Goal: Information Seeking & Learning: Find specific fact

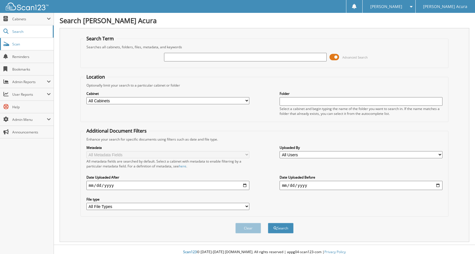
click at [42, 47] on link "Scan" at bounding box center [27, 44] width 54 height 12
type input "DEROSIA"
click at [268, 222] on button "Search" at bounding box center [281, 227] width 26 height 11
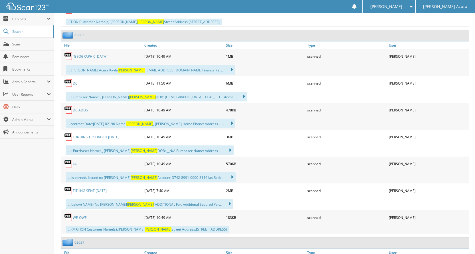
scroll to position [485, 0]
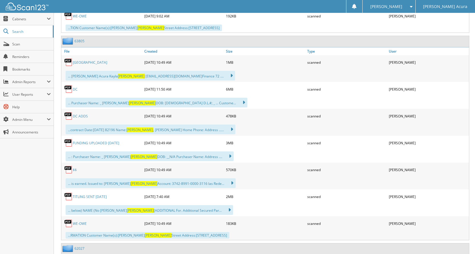
click at [99, 196] on link "TITLING SENT 09-10-2025" at bounding box center [90, 196] width 34 height 5
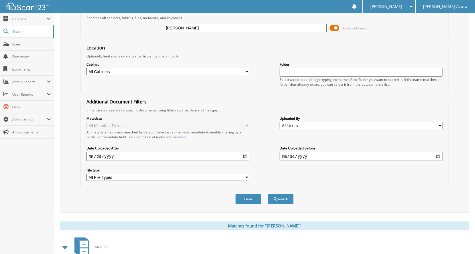
scroll to position [0, 0]
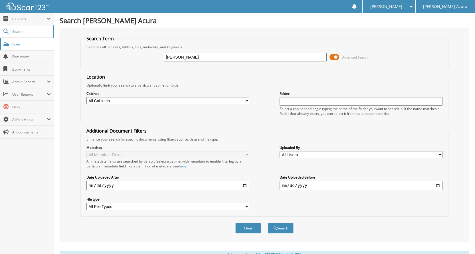
click at [26, 45] on span "Scan" at bounding box center [31, 44] width 38 height 5
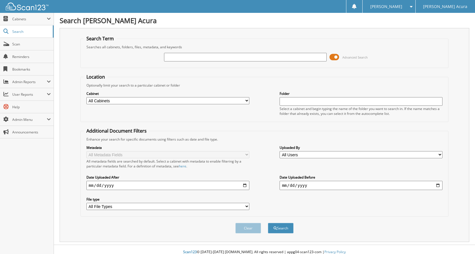
drag, startPoint x: 21, startPoint y: 46, endPoint x: 139, endPoint y: 109, distance: 133.3
click at [21, 46] on span "Scan" at bounding box center [31, 44] width 38 height 5
type input "AMADI"
click at [268, 222] on button "Search" at bounding box center [281, 227] width 26 height 11
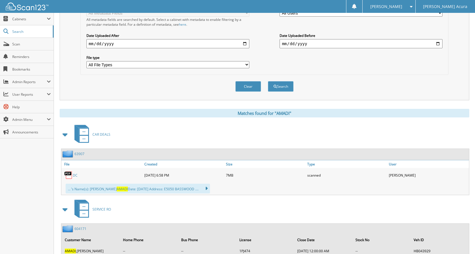
scroll to position [143, 0]
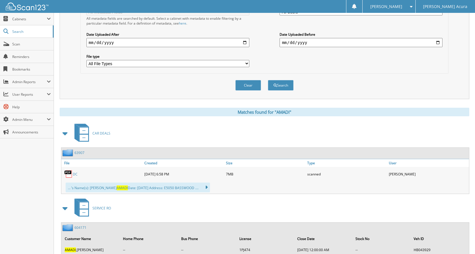
click at [76, 175] on link "DC" at bounding box center [75, 173] width 5 height 5
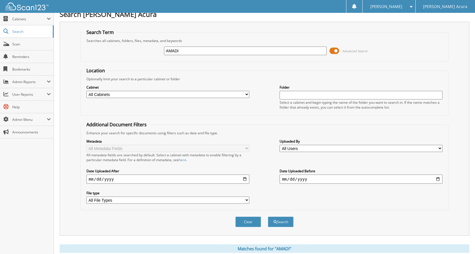
scroll to position [0, 0]
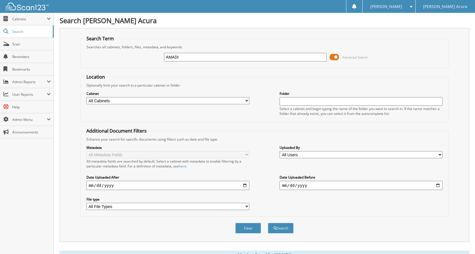
click at [189, 57] on input "AMADI" at bounding box center [245, 57] width 163 height 9
click at [188, 57] on input "AMADI" at bounding box center [245, 57] width 163 height 9
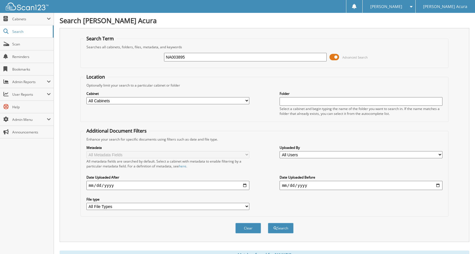
type input "NA003895"
click at [268, 222] on button "Search" at bounding box center [281, 227] width 26 height 11
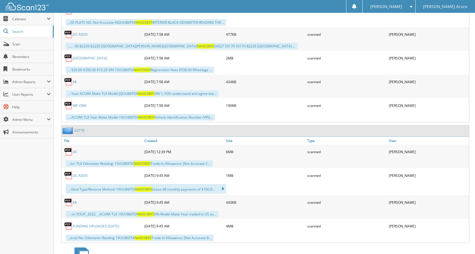
scroll to position [599, 0]
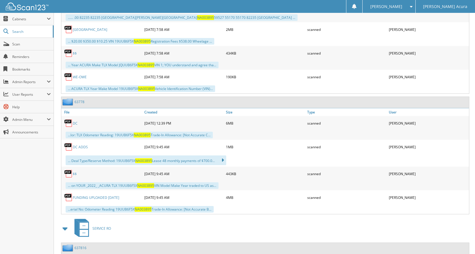
click at [77, 125] on link "DC" at bounding box center [75, 123] width 5 height 5
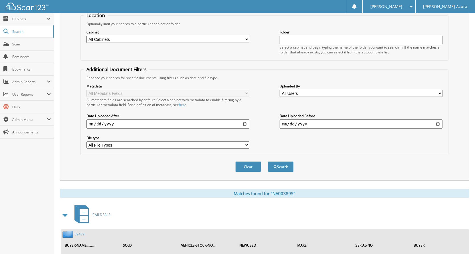
scroll to position [0, 0]
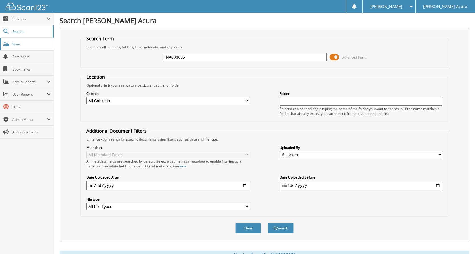
click at [37, 44] on span "Scan" at bounding box center [31, 44] width 38 height 5
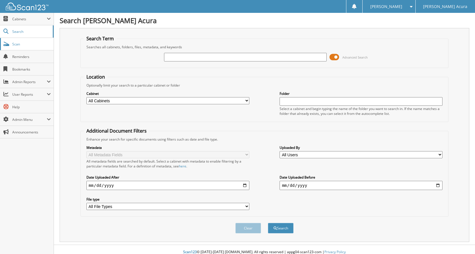
click at [8, 46] on span at bounding box center [5, 43] width 5 height 5
click at [33, 45] on span "Scan" at bounding box center [31, 44] width 38 height 5
